Goal: Find specific page/section: Find specific page/section

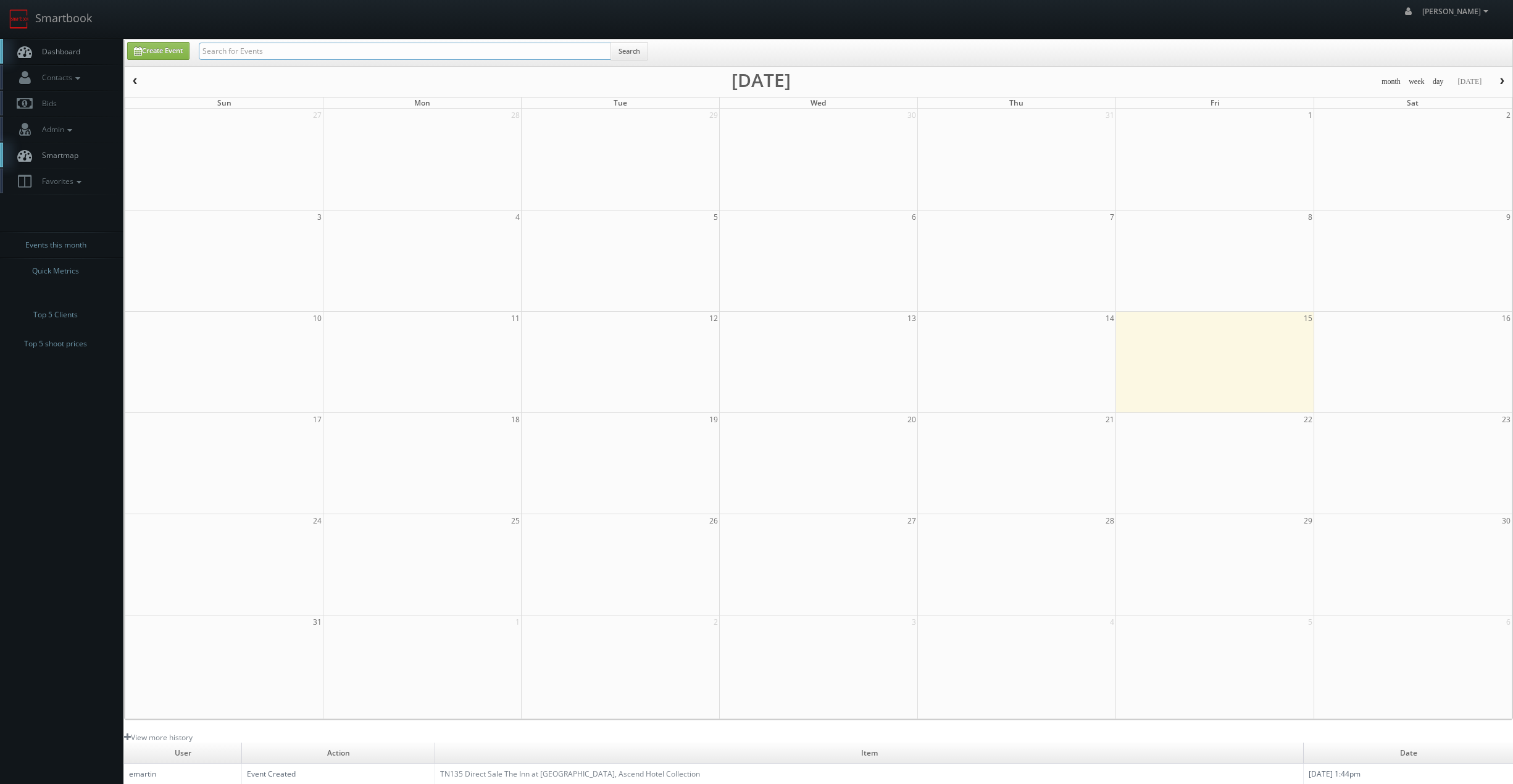
click at [545, 54] on input "text" at bounding box center [404, 51] width 412 height 17
type input "royal sonesta"
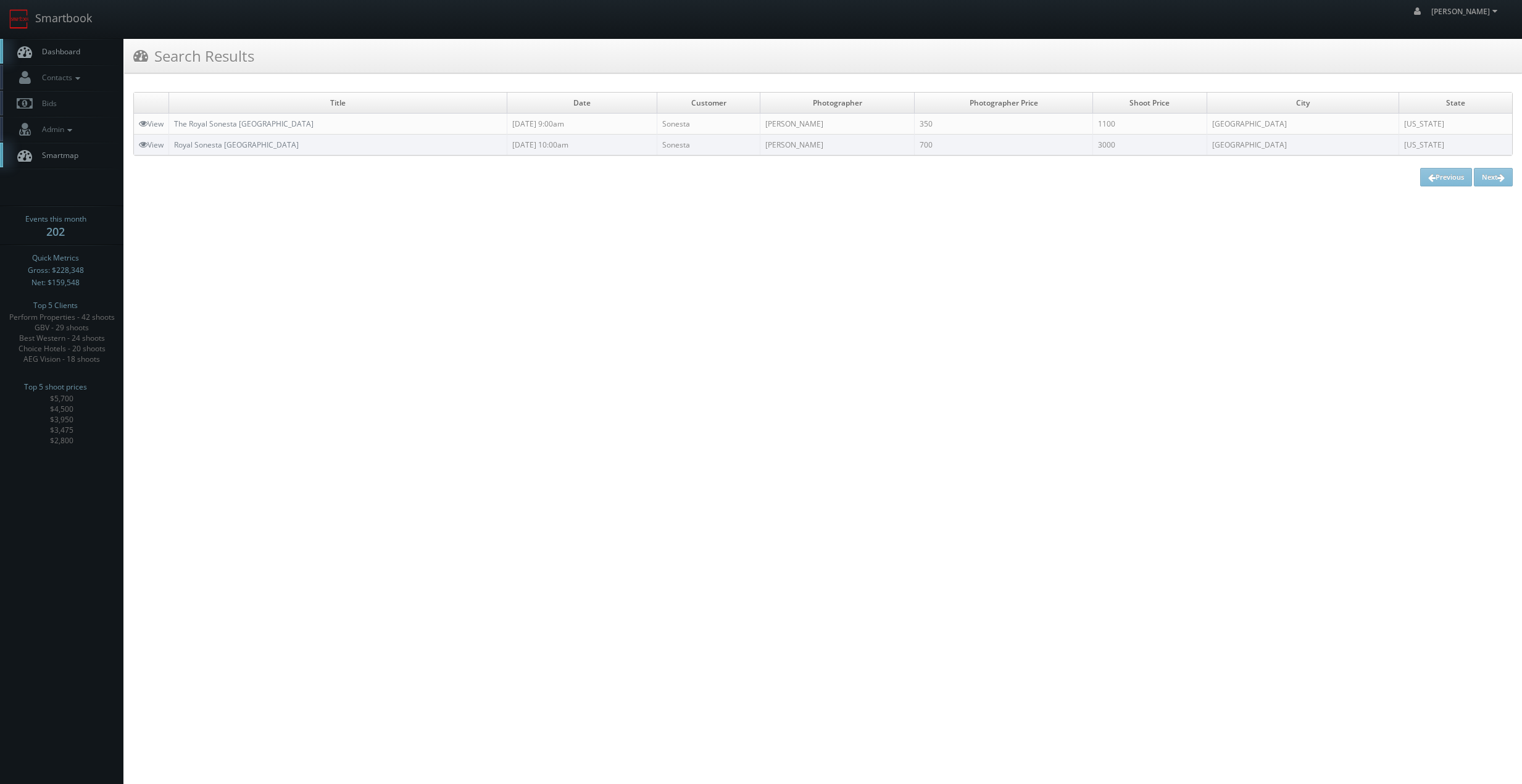
click at [878, 125] on td "Artem Denisov" at bounding box center [838, 124] width 155 height 21
click at [878, 124] on td "Artem Denisov" at bounding box center [838, 124] width 155 height 21
drag, startPoint x: 878, startPoint y: 124, endPoint x: 236, endPoint y: 143, distance: 642.3
click at [285, 221] on html "Smartbook Toggle Side Navigation Toggle Top Navigation Chris_Sardinas Chris_Sar…" at bounding box center [761, 392] width 1522 height 784
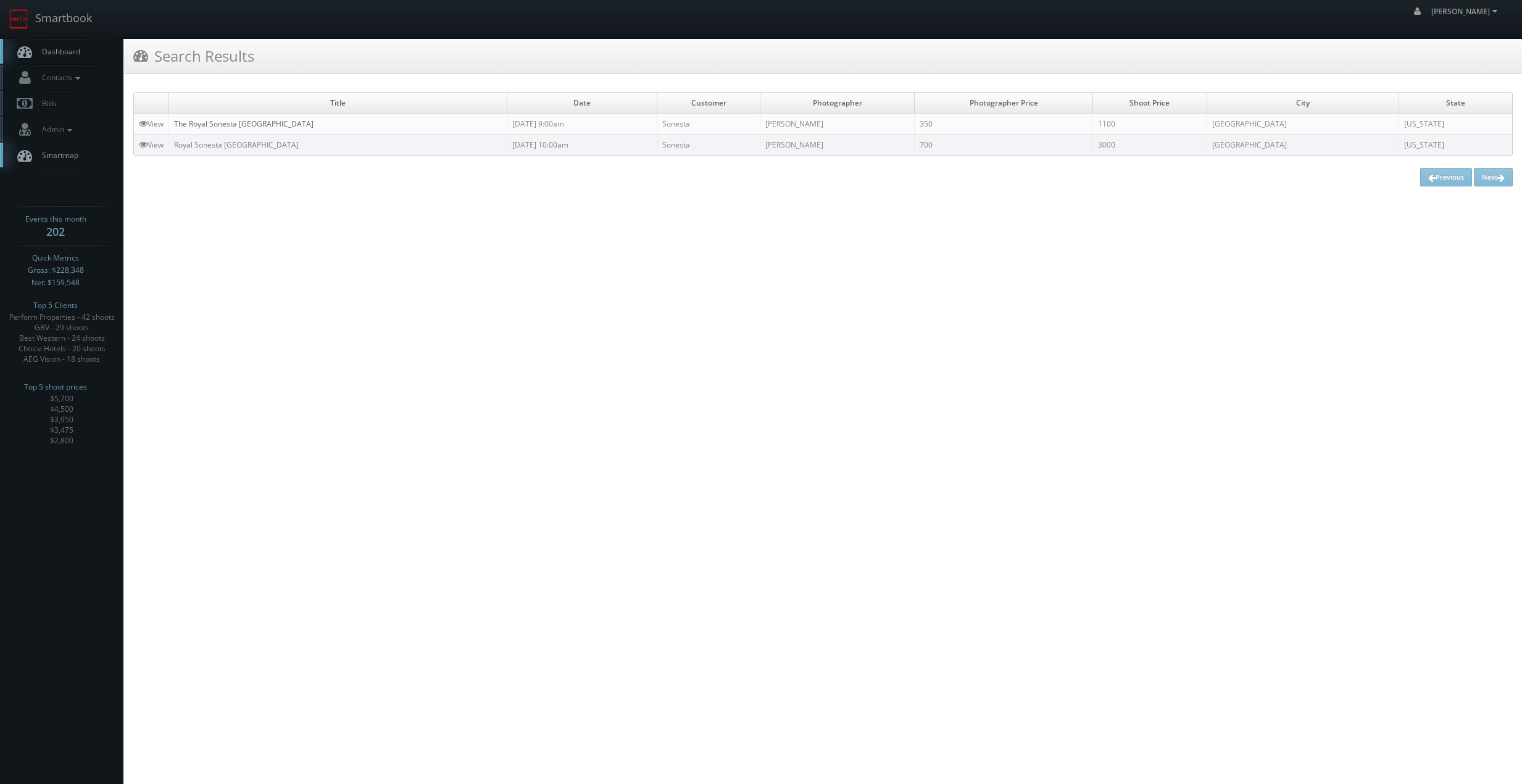
click at [204, 123] on link "The Royal Sonesta [GEOGRAPHIC_DATA]" at bounding box center [244, 123] width 140 height 10
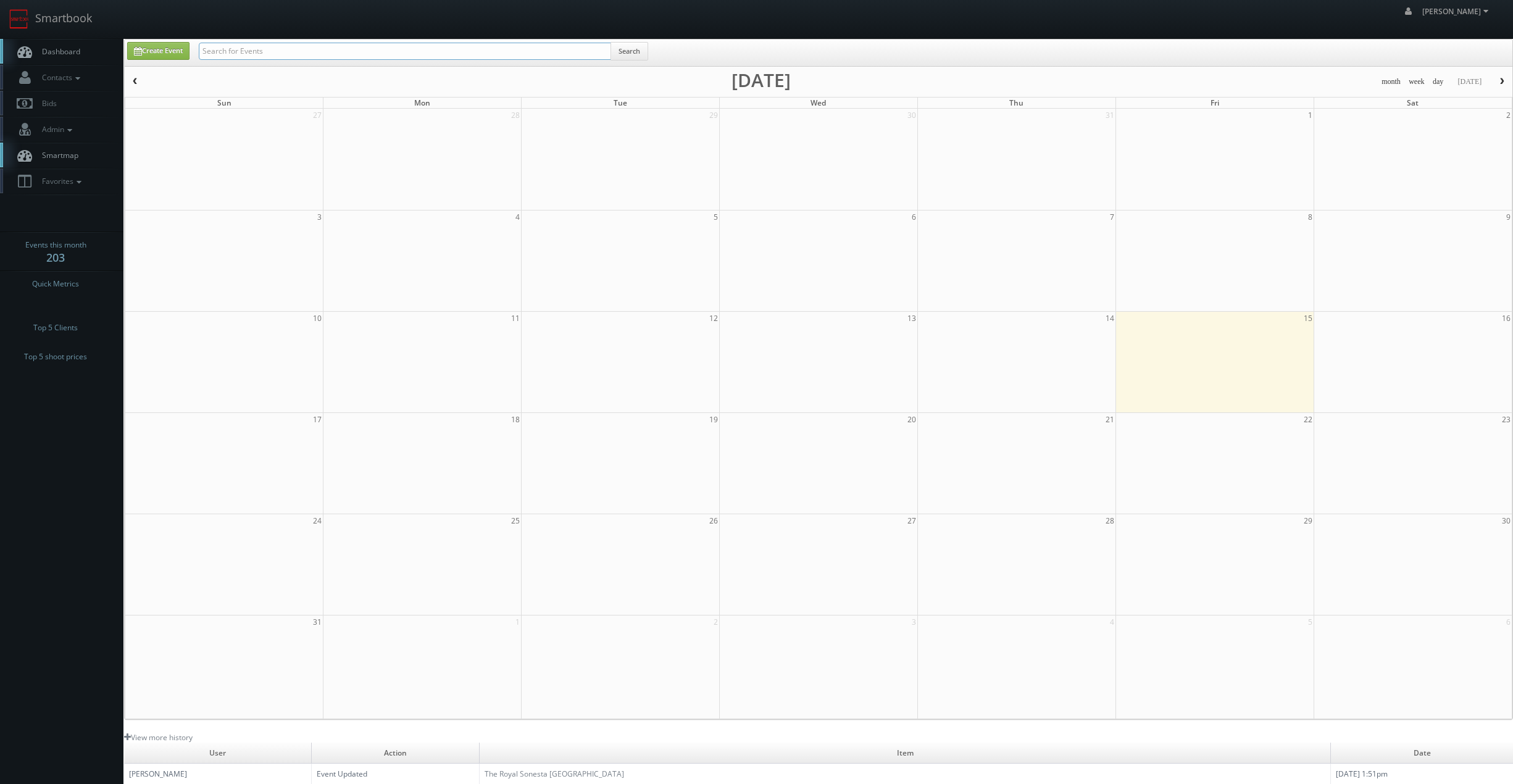
click at [567, 57] on input "text" at bounding box center [404, 51] width 412 height 17
type input "artem"
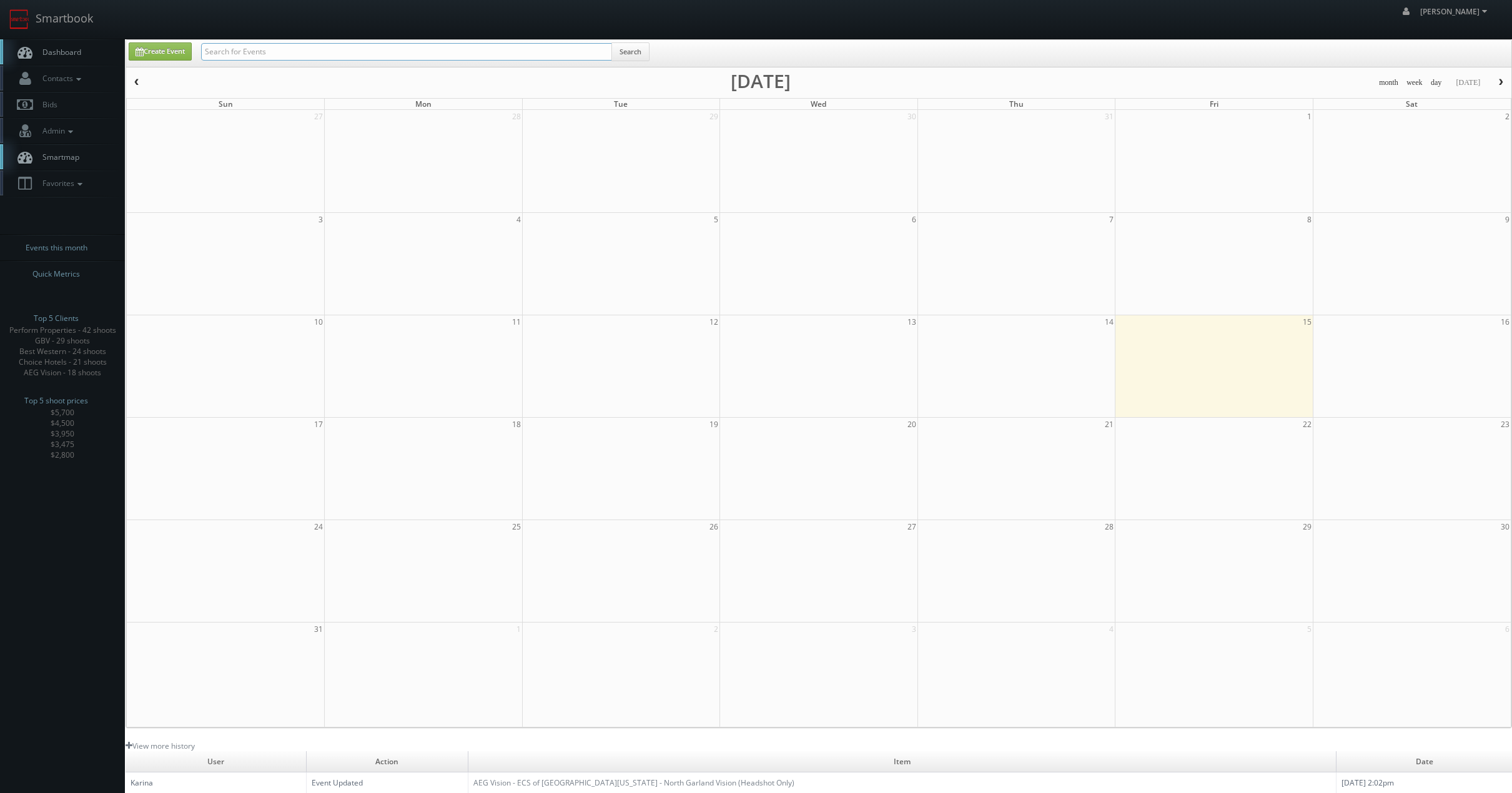
click at [302, 55] on input "text" at bounding box center [406, 51] width 411 height 17
type input "element6"
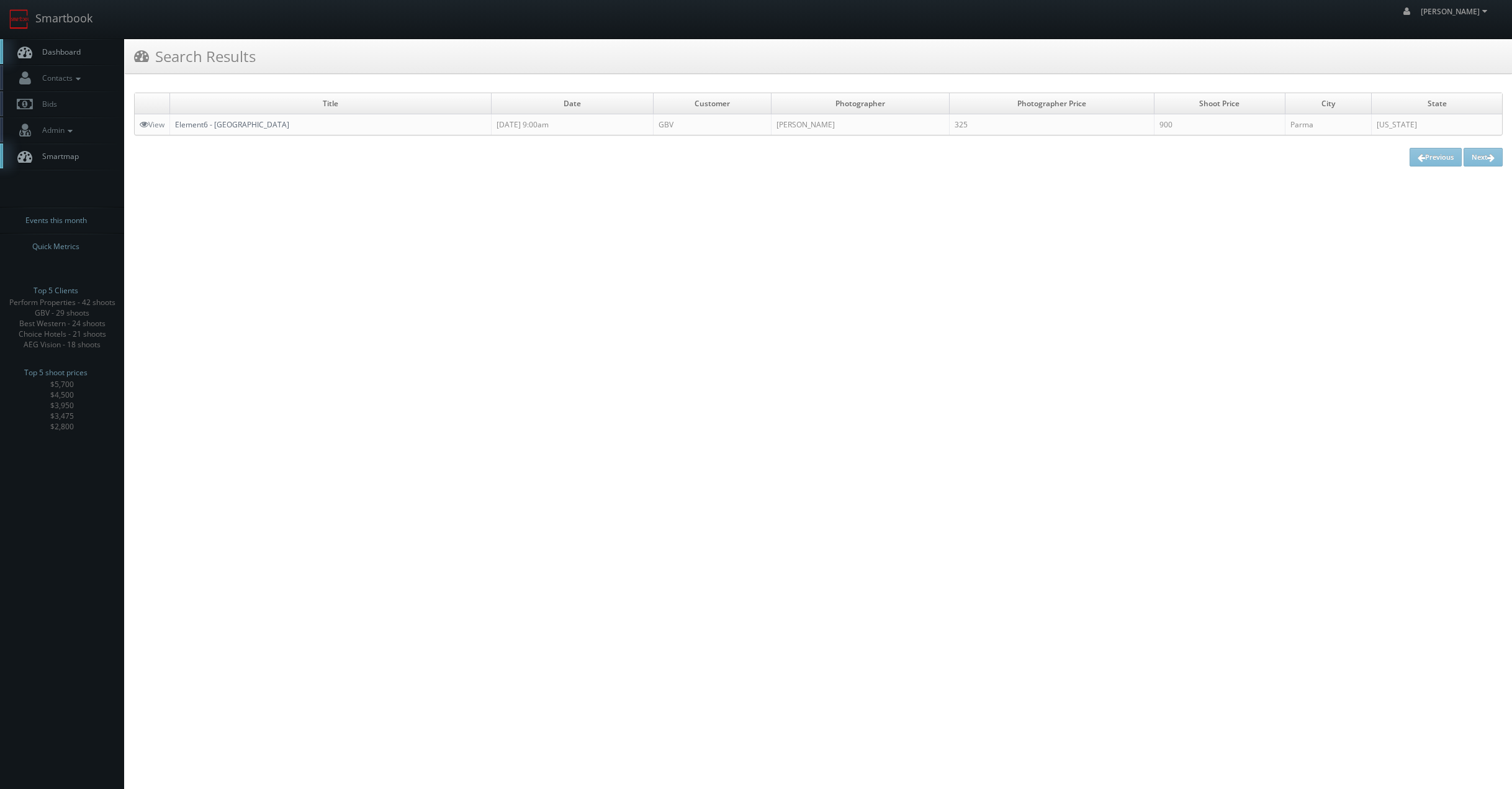
click at [215, 127] on link "Element6 - Parma" at bounding box center [232, 124] width 114 height 10
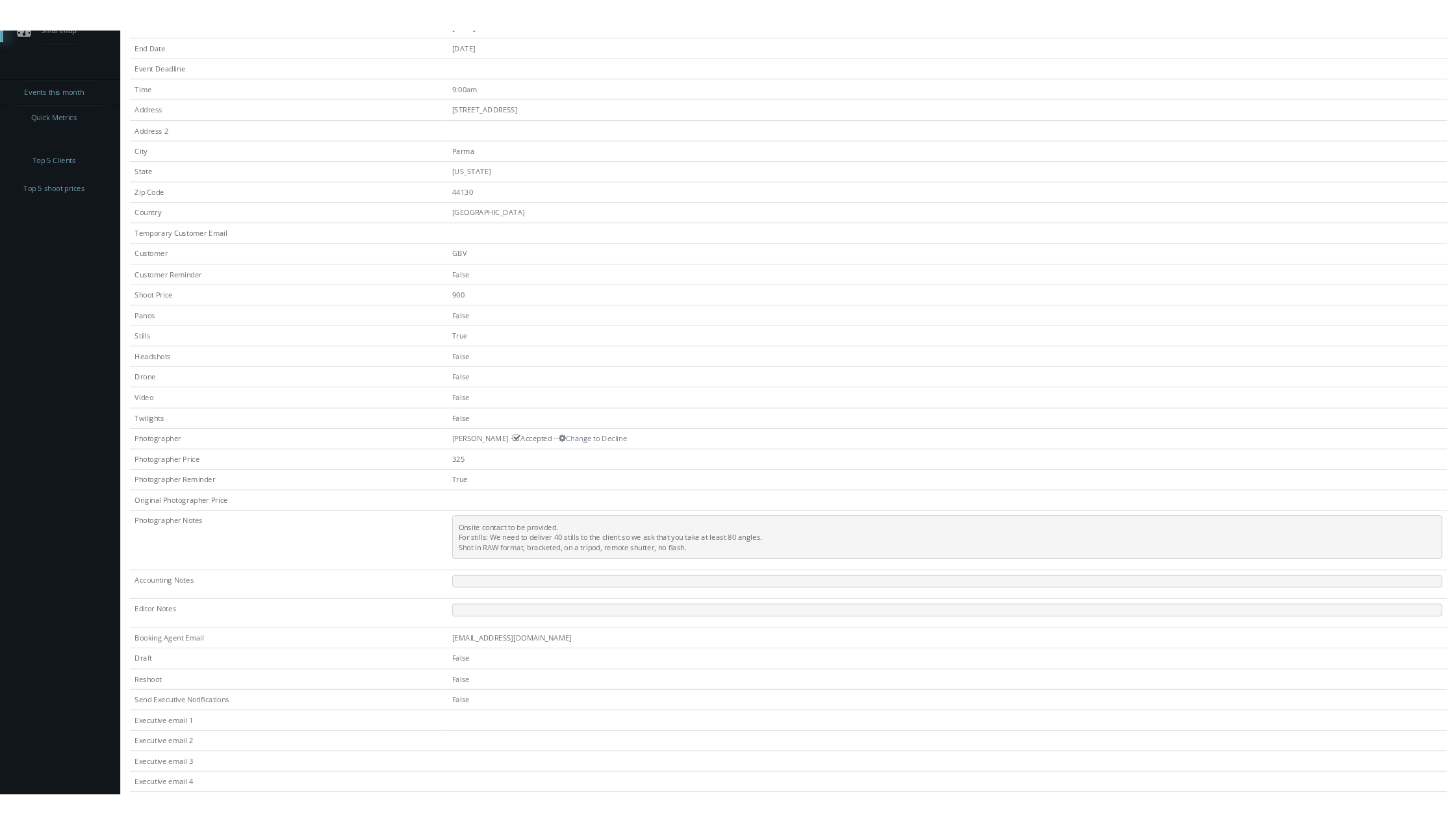
scroll to position [272, 0]
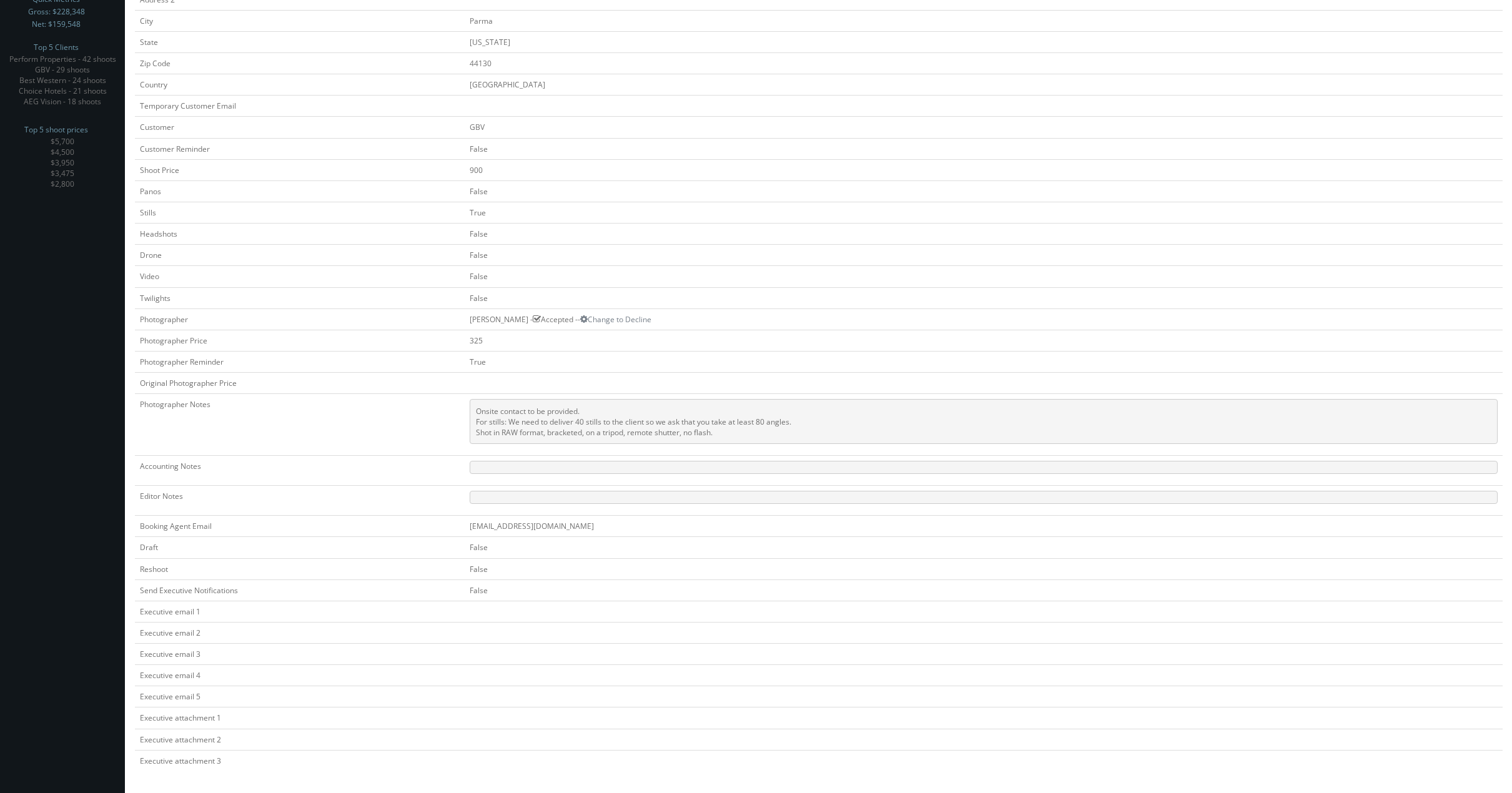
drag, startPoint x: 732, startPoint y: 431, endPoint x: 548, endPoint y: 416, distance: 184.6
click at [549, 416] on pre "Onsite contact to be provided. For stills: We need to deliver 40 stills to the …" at bounding box center [983, 422] width 1028 height 45
click at [546, 418] on pre "Onsite contact to be provided. For stills: We need to deliver 40 stills to the …" at bounding box center [983, 422] width 1028 height 45
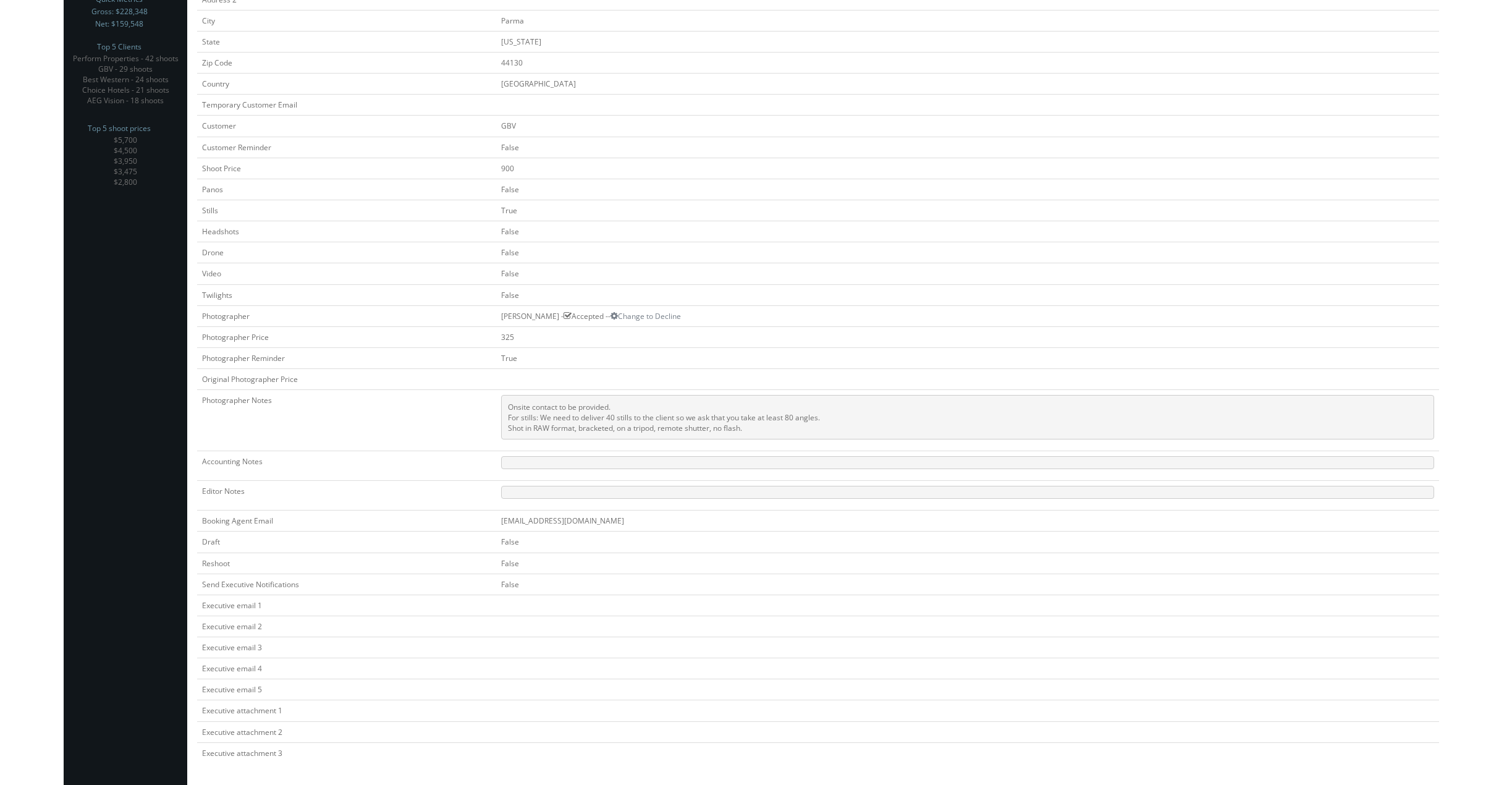
scroll to position [0, 0]
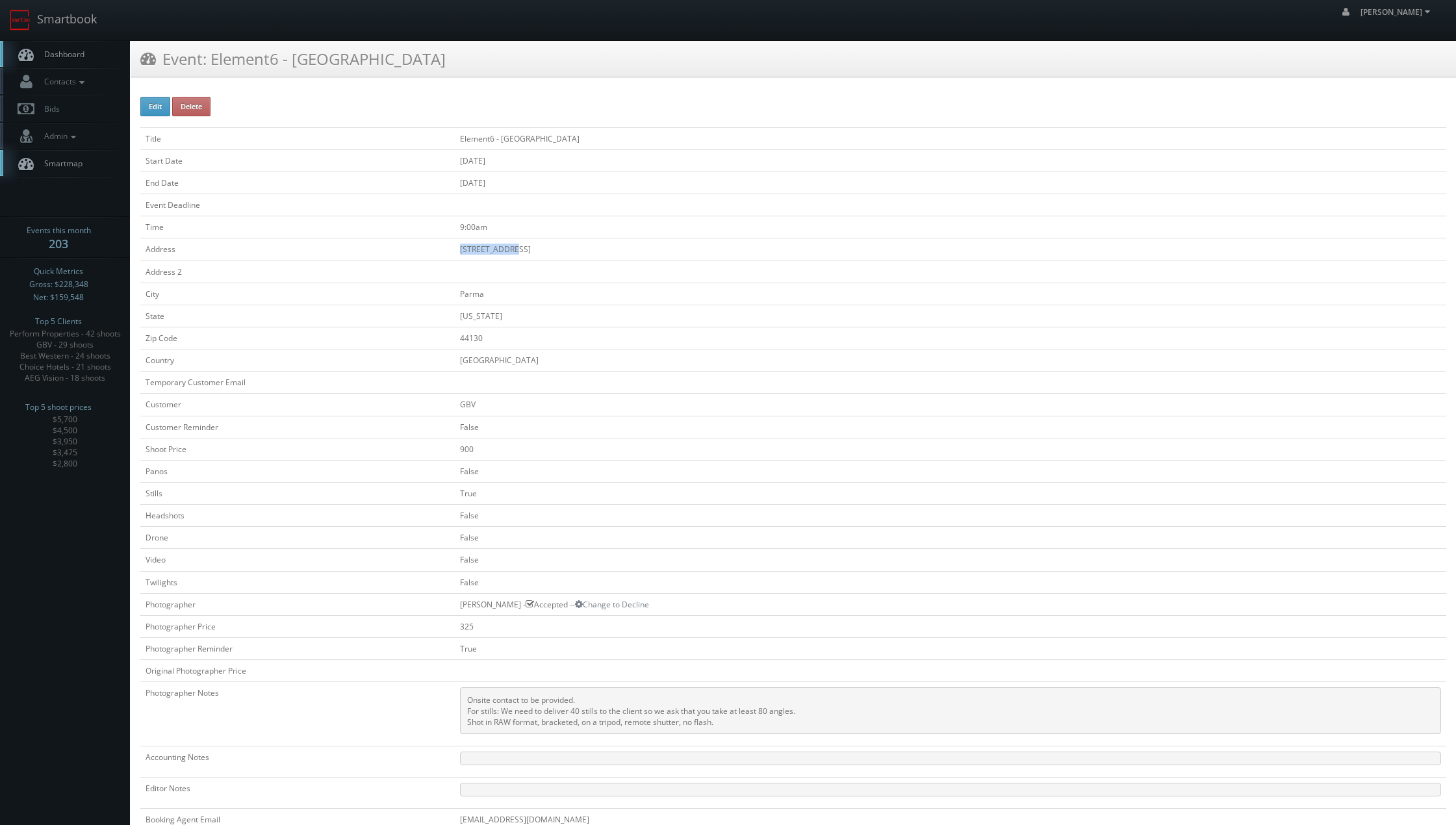
drag, startPoint x: 455, startPoint y: 249, endPoint x: 536, endPoint y: 253, distance: 81.1
click at [536, 253] on tr "Address 12300 Snow Rd" at bounding box center [793, 249] width 1307 height 22
copy tr "12300 Snow Rd"
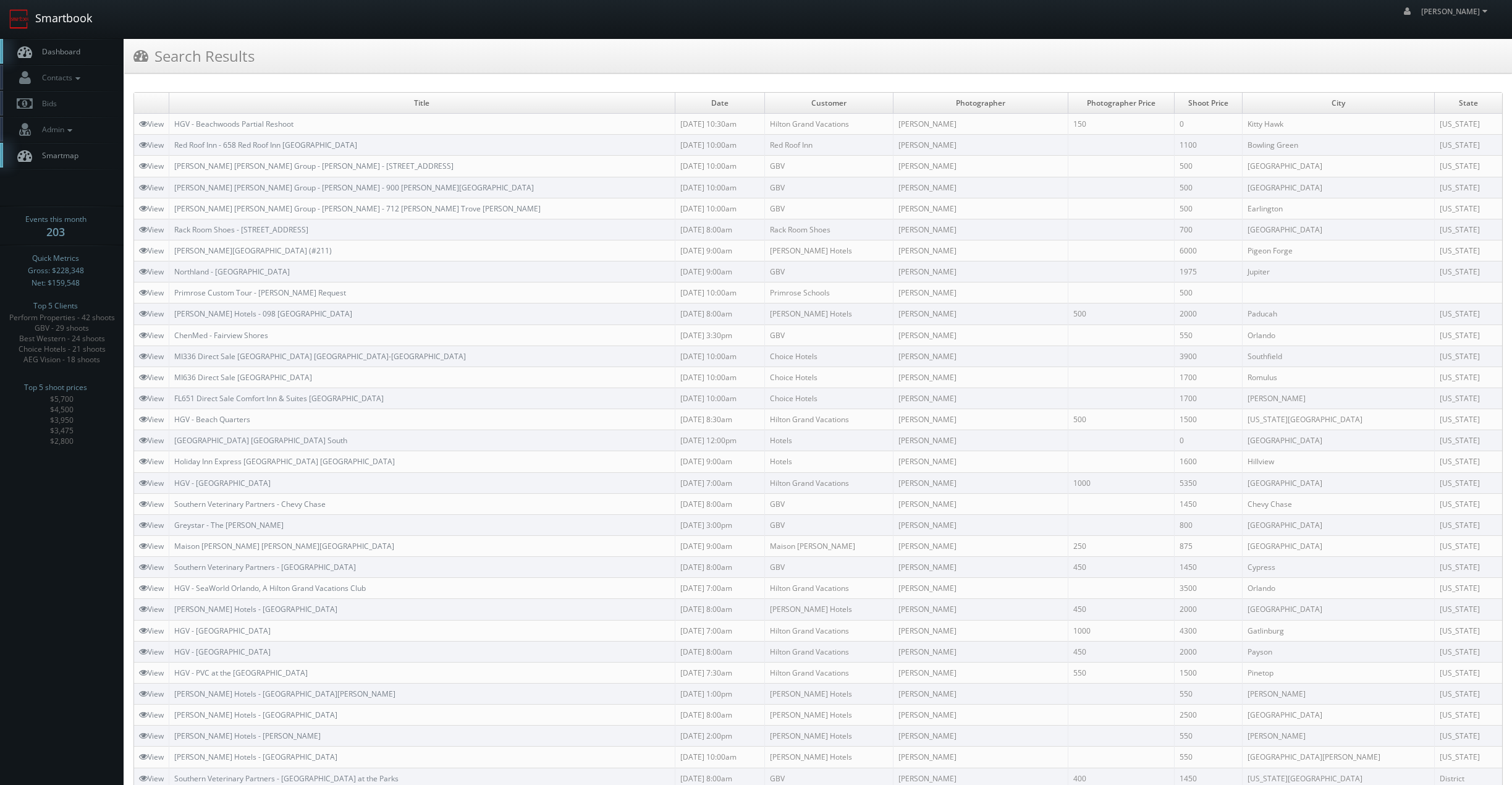
drag, startPoint x: 80, startPoint y: 13, endPoint x: 103, endPoint y: 25, distance: 25.9
click at [80, 13] on link "Smartbook" at bounding box center [51, 19] width 101 height 39
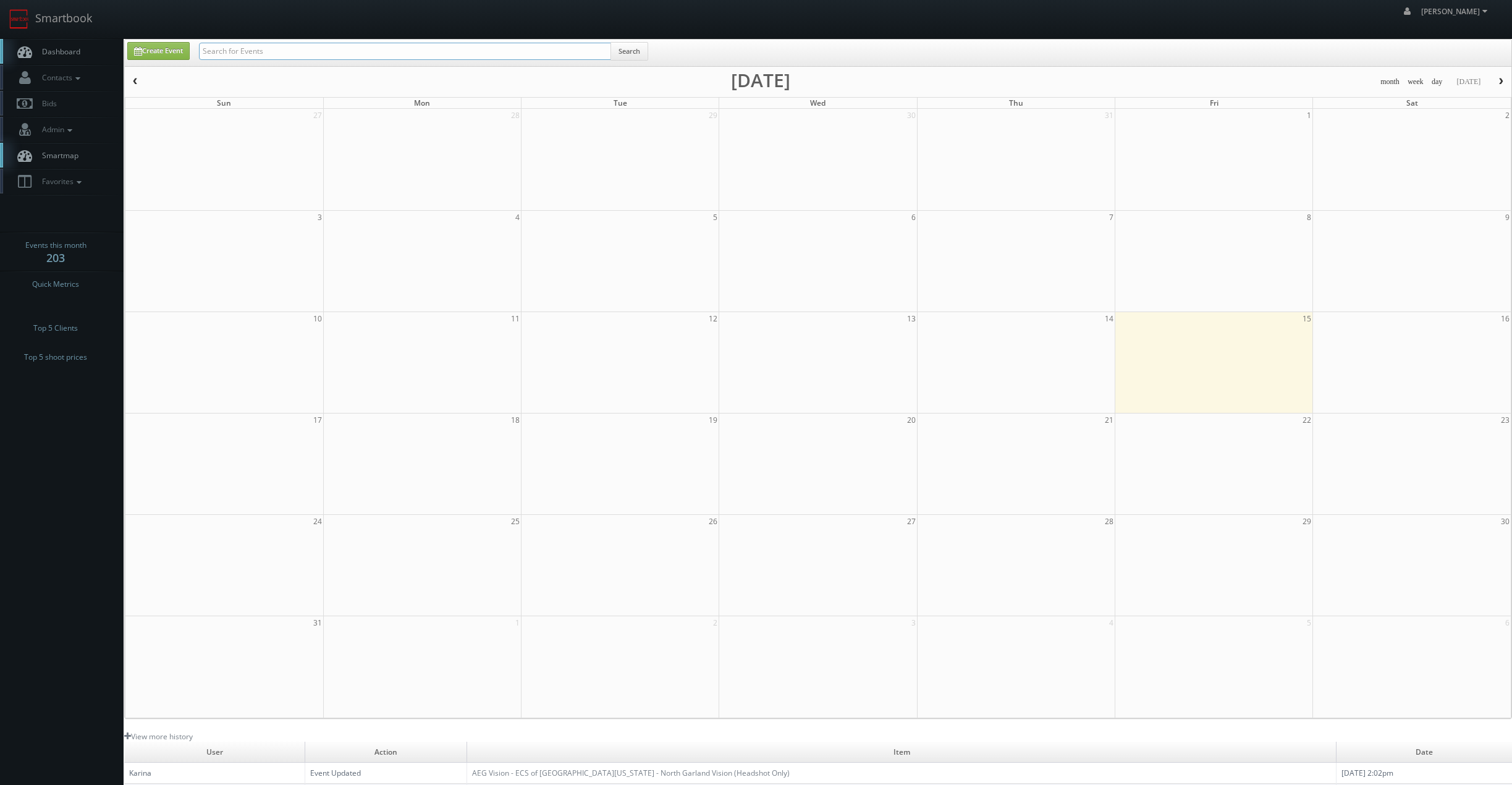
drag, startPoint x: 305, startPoint y: 53, endPoint x: 519, endPoint y: 141, distance: 231.4
click at [305, 53] on input "text" at bounding box center [405, 51] width 412 height 17
type input "pigeon forge"
click at [451, 42] on input "text" at bounding box center [405, 51] width 412 height 17
paste input "Mill Springs Lodge"
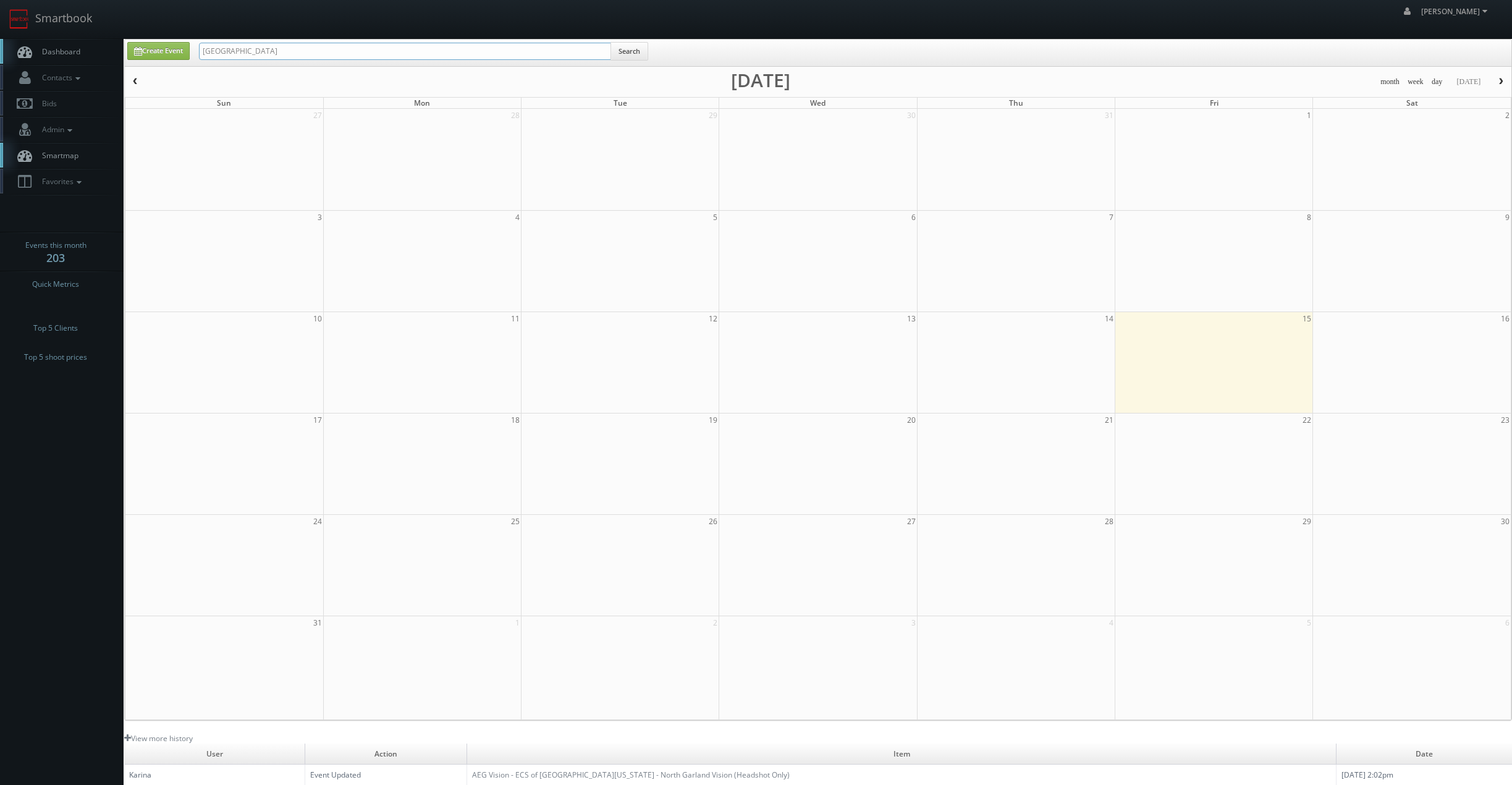
type input "Mill Springs Lodge"
click at [639, 50] on button "Search" at bounding box center [629, 51] width 38 height 19
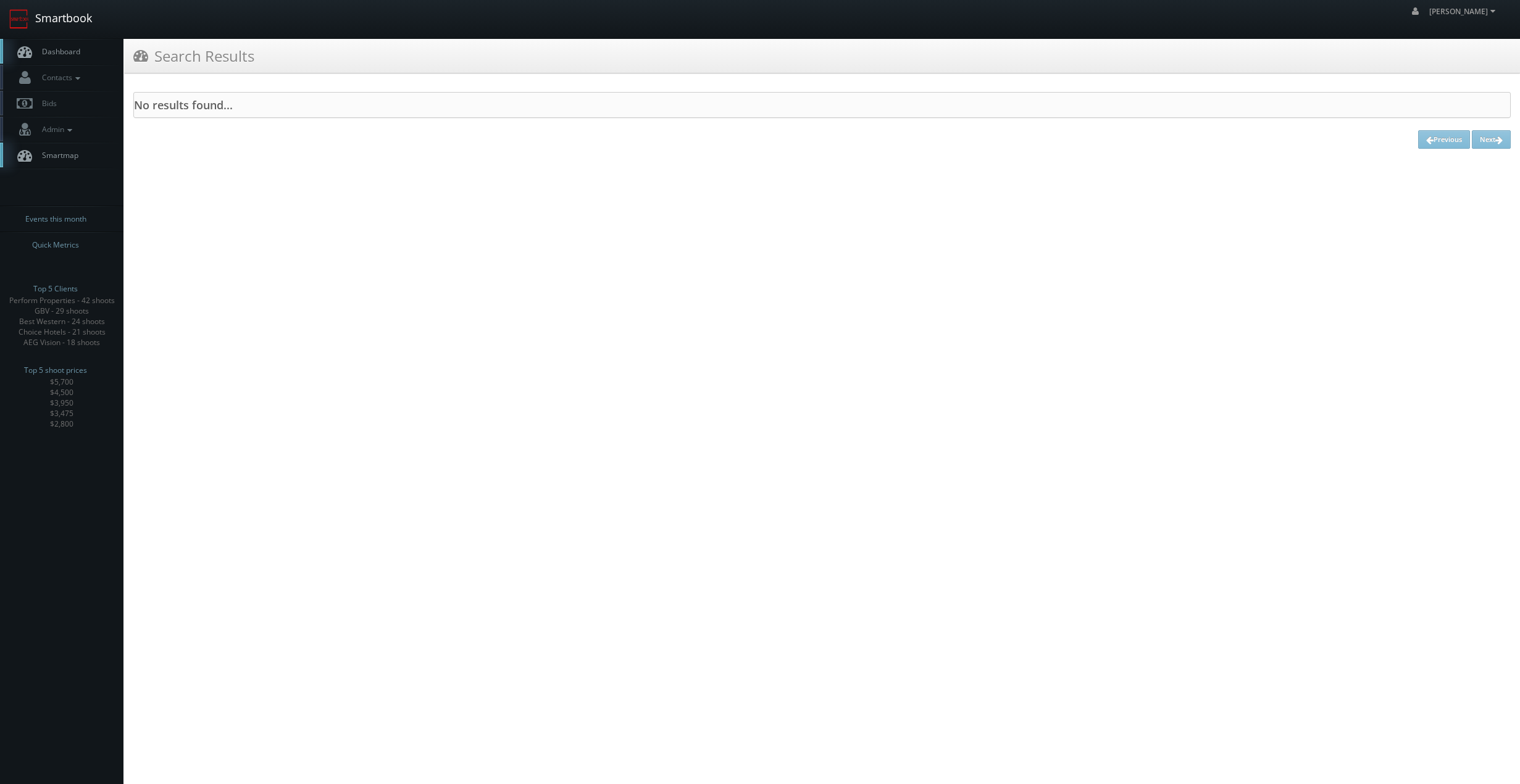
click at [75, 19] on link "Smartbook" at bounding box center [51, 19] width 101 height 39
